Goal: Communication & Community: Answer question/provide support

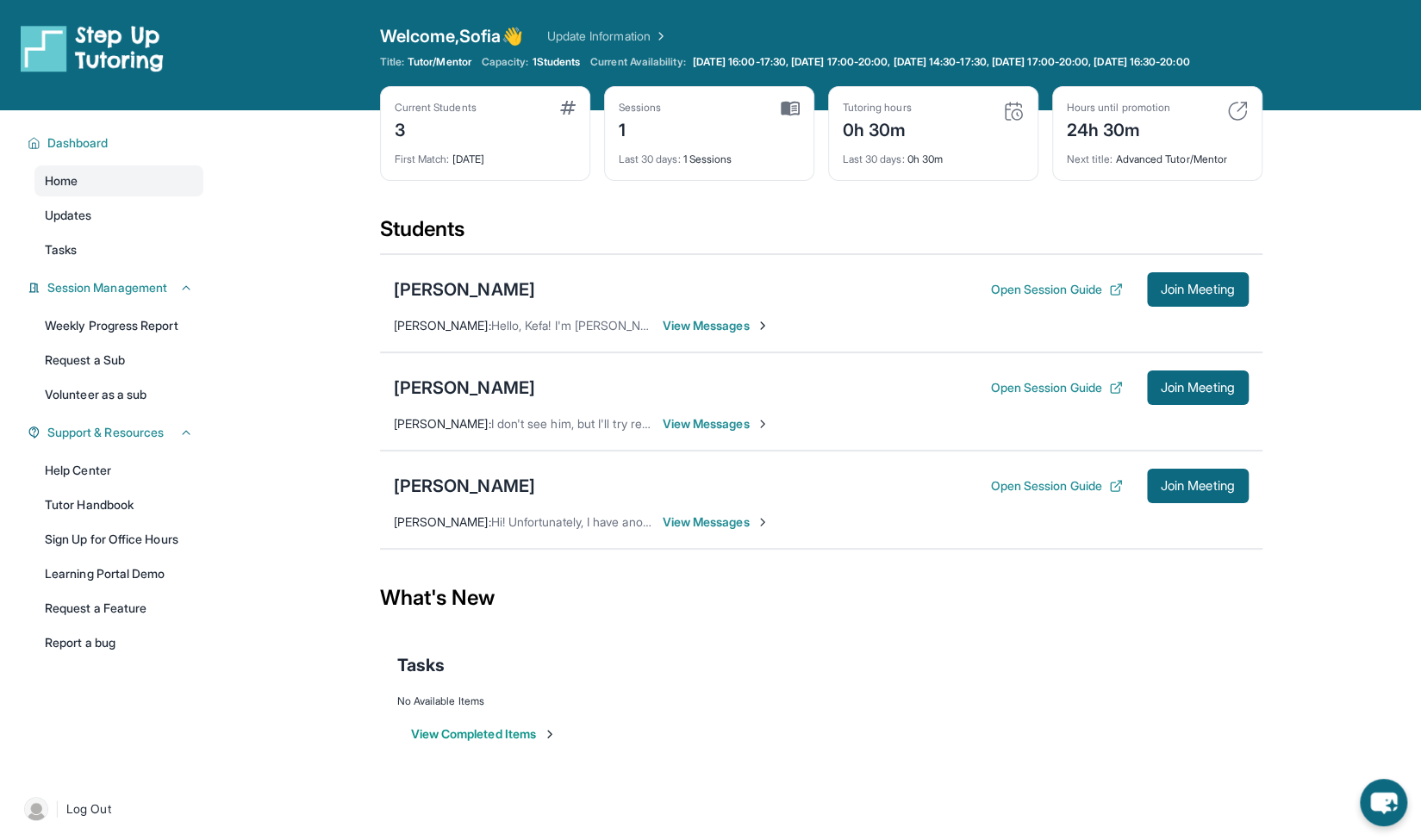
click at [705, 432] on span "View Messages" at bounding box center [716, 423] width 107 height 17
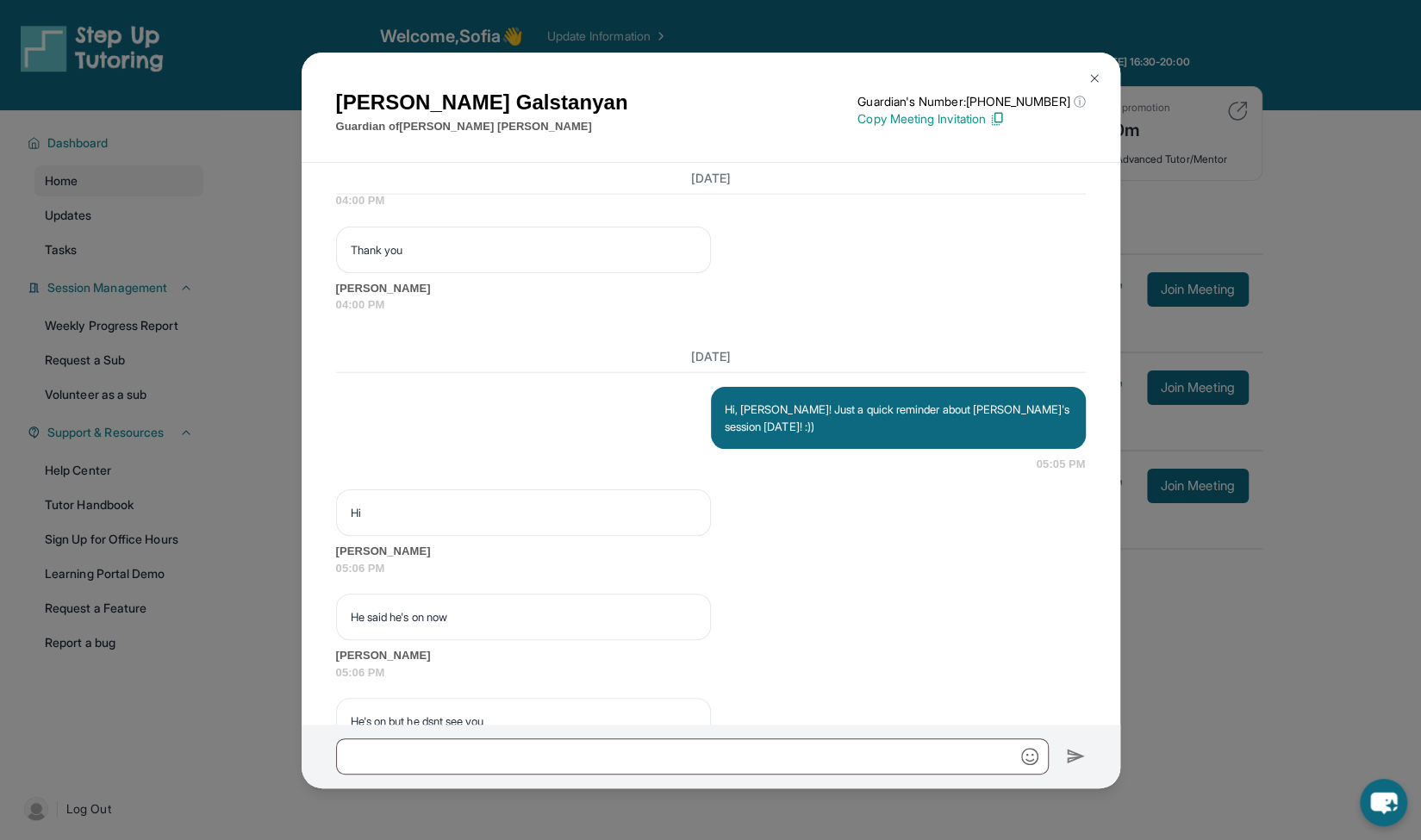
scroll to position [2732, 0]
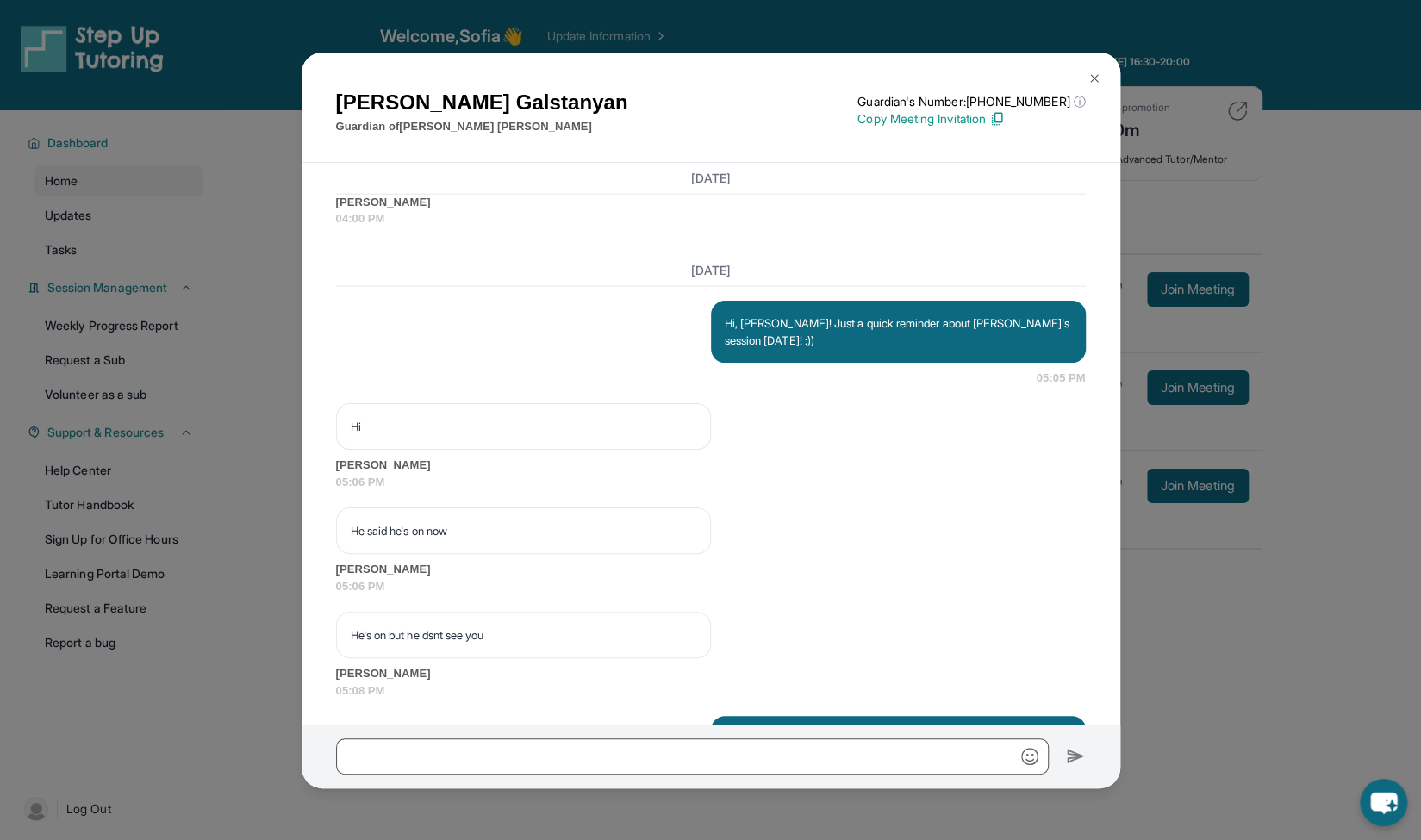
click at [225, 405] on div "Adelina Galstanyan Guardian of Aidan Avetyan Guardian's Number: +12672142086 ⓘ …" at bounding box center [710, 420] width 1421 height 840
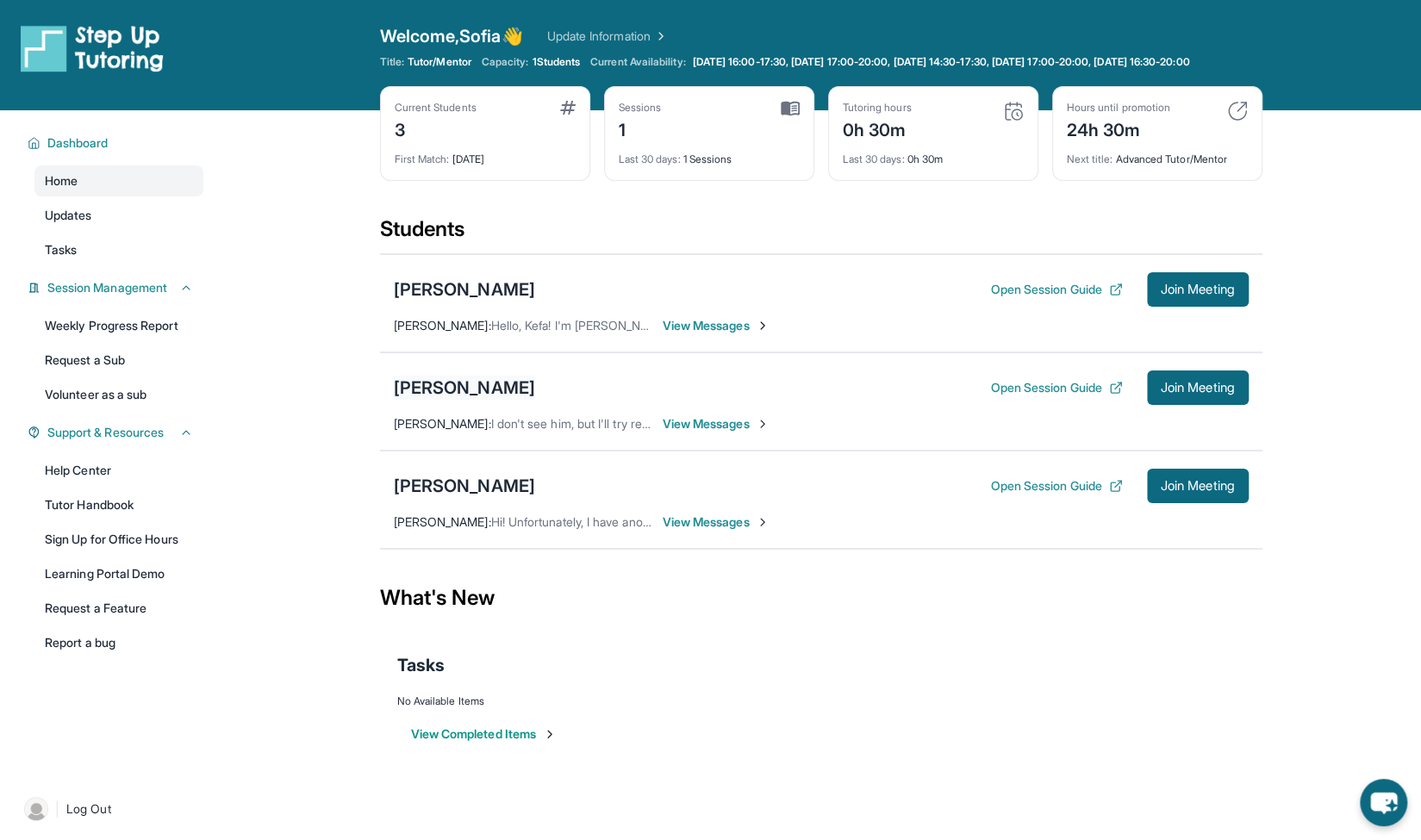
click at [413, 400] on div "[PERSON_NAME]" at bounding box center [464, 387] width 141 height 24
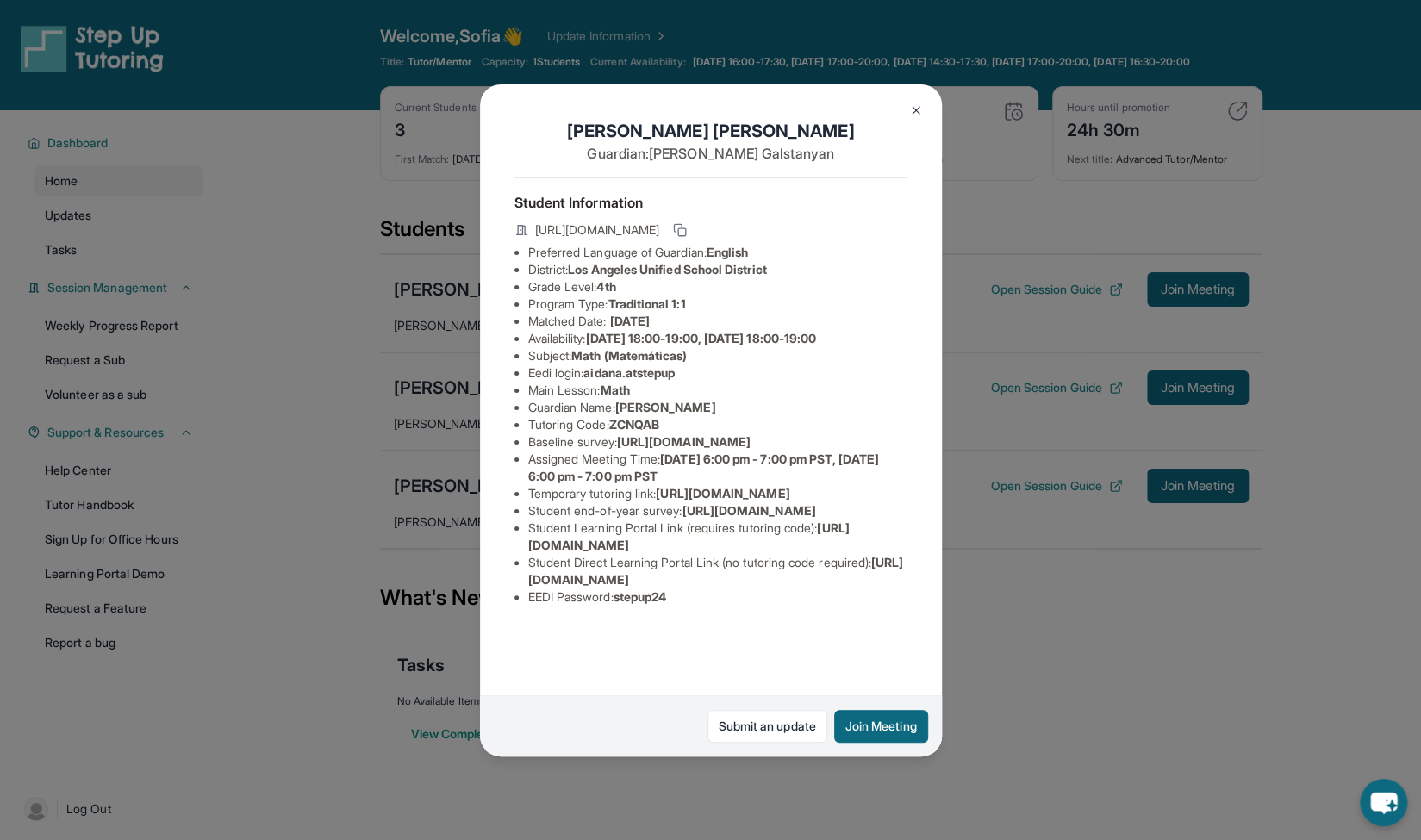
scroll to position [113, 0]
click at [1328, 476] on div "Aidan Avetyan Guardian: Adelina Galstanyan Student Information https://student-…" at bounding box center [710, 420] width 1421 height 840
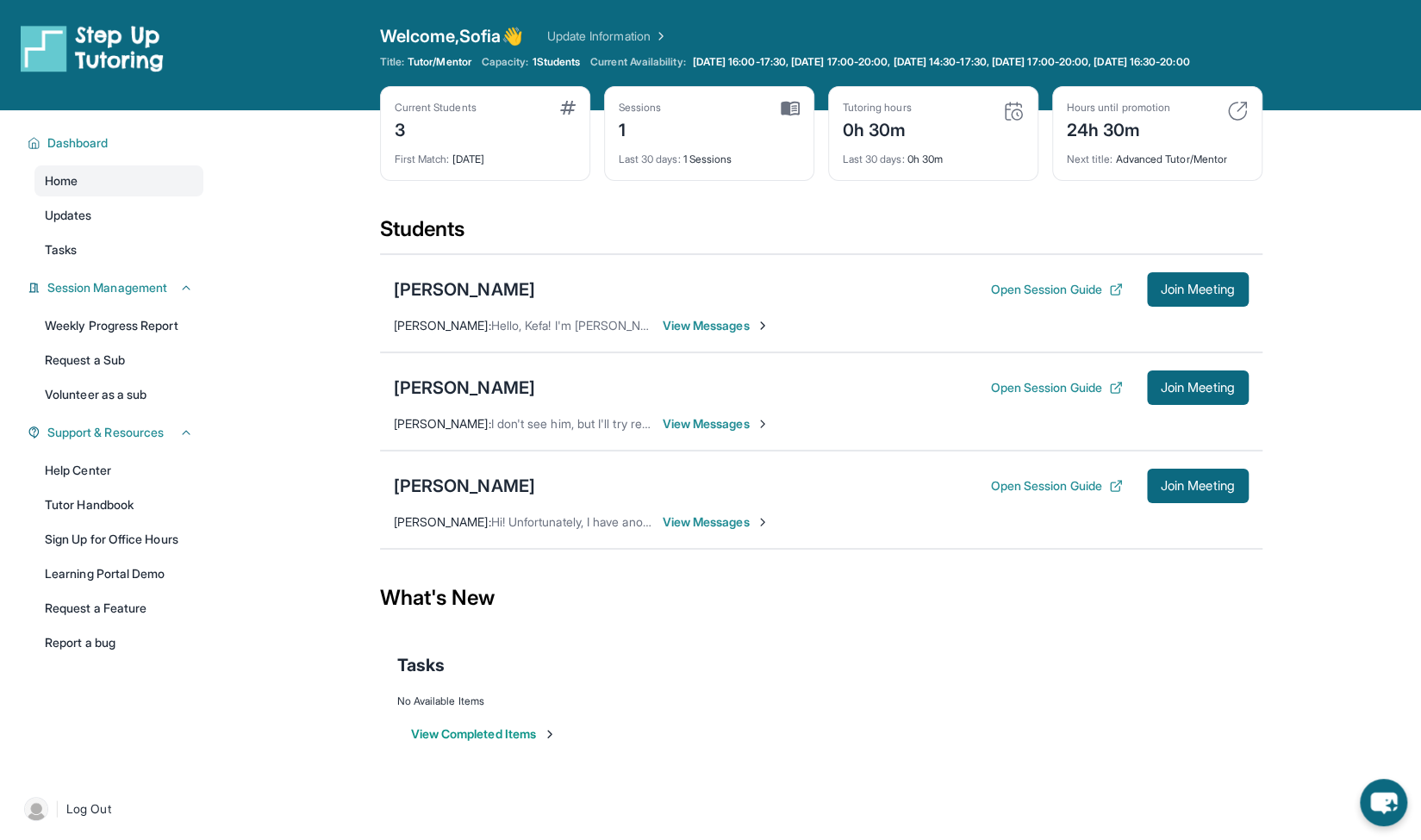
click at [1316, 471] on main "Current Students 3 First Match : 2 days ago Sessions 1 Last 30 days : 1 Session…" at bounding box center [820, 446] width 1200 height 674
